Goal: Transaction & Acquisition: Purchase product/service

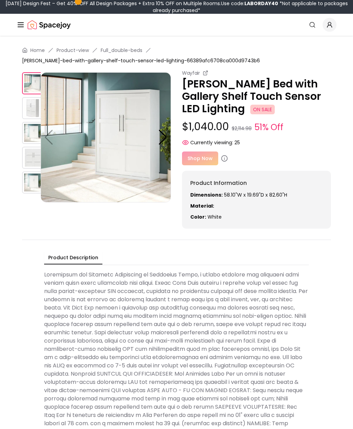
click at [31, 110] on img at bounding box center [33, 108] width 22 height 22
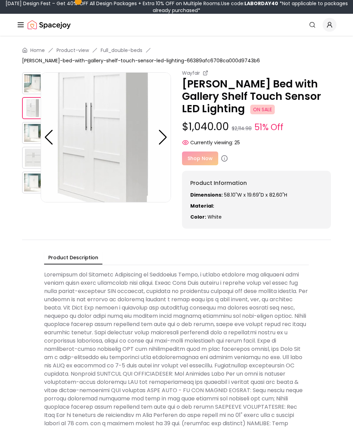
click at [32, 137] on img at bounding box center [33, 133] width 22 height 22
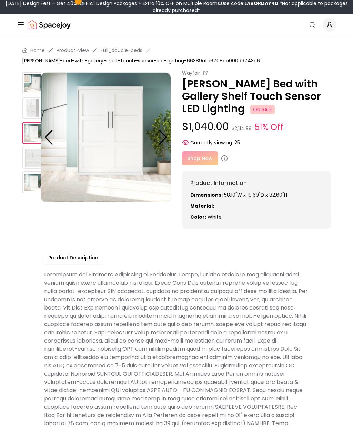
click at [32, 158] on img at bounding box center [33, 158] width 22 height 22
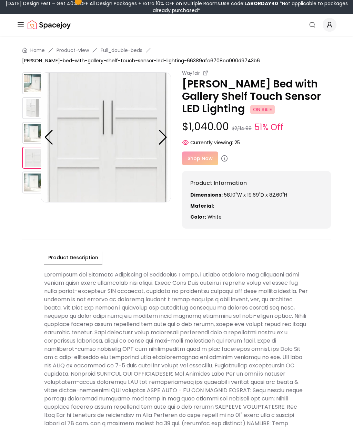
click at [33, 181] on img at bounding box center [33, 183] width 22 height 22
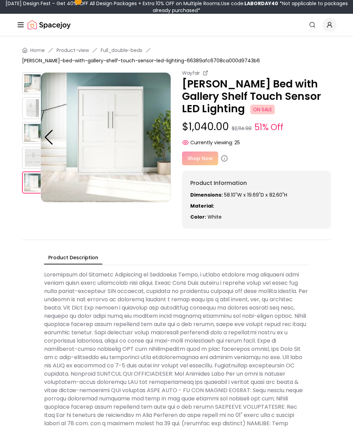
click at [29, 110] on img at bounding box center [33, 108] width 22 height 22
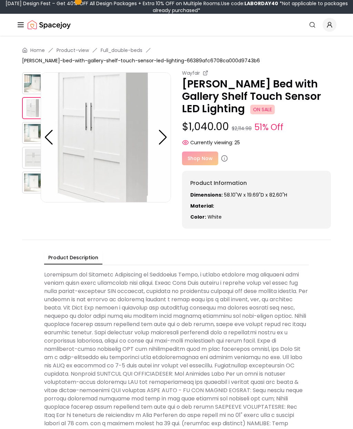
click at [26, 130] on img at bounding box center [33, 133] width 22 height 22
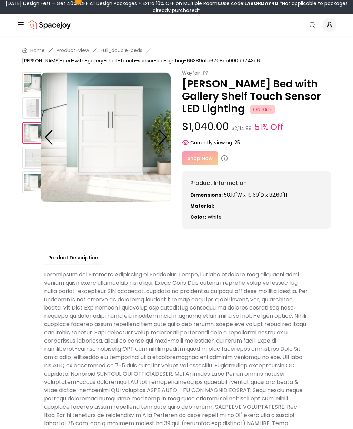
click at [28, 158] on img at bounding box center [33, 158] width 22 height 22
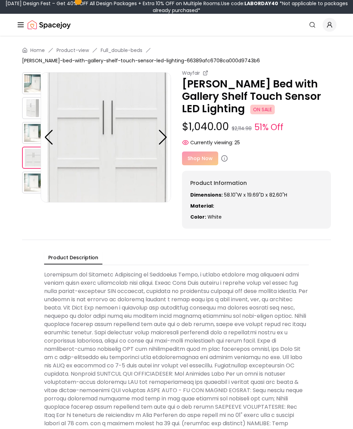
click at [29, 173] on img at bounding box center [33, 183] width 22 height 22
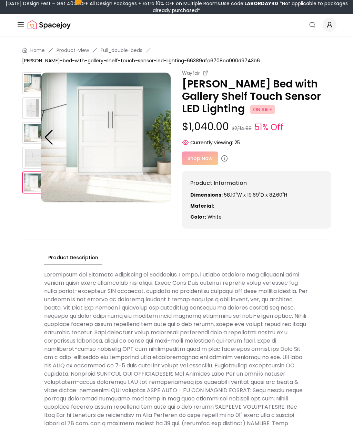
click at [28, 186] on img at bounding box center [33, 183] width 22 height 22
click at [25, 189] on img at bounding box center [33, 183] width 22 height 22
click at [28, 85] on img at bounding box center [33, 83] width 22 height 22
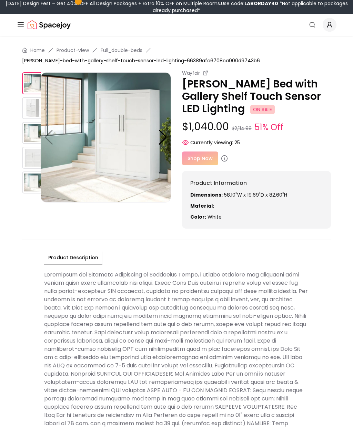
click at [203, 157] on div "Shop Now" at bounding box center [256, 159] width 149 height 14
click at [200, 158] on div "Shop Now" at bounding box center [256, 159] width 149 height 14
click at [204, 155] on div "Shop Now" at bounding box center [256, 159] width 149 height 14
click at [209, 162] on div "Shop Now" at bounding box center [256, 159] width 149 height 14
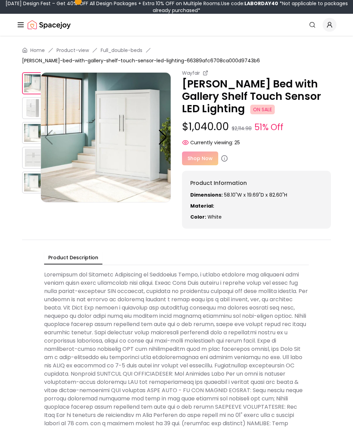
click at [222, 161] on circle at bounding box center [225, 159] width 6 height 6
click at [221, 161] on icon at bounding box center [224, 158] width 7 height 7
click at [218, 160] on div "Shop Now" at bounding box center [256, 159] width 149 height 14
